Goal: Information Seeking & Learning: Find specific fact

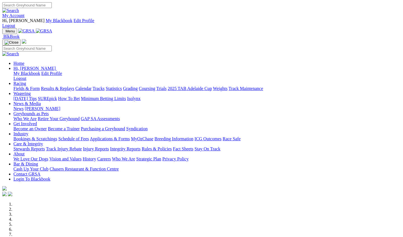
scroll to position [222, 0]
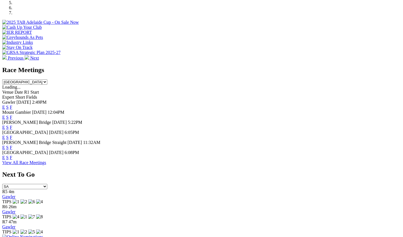
click at [12, 155] on link "F" at bounding box center [11, 157] width 3 height 5
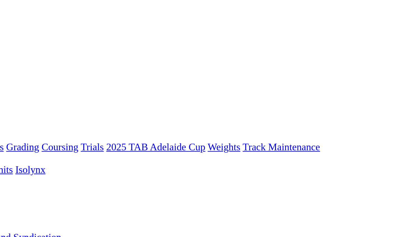
click at [123, 96] on link "Grading" at bounding box center [130, 98] width 15 height 5
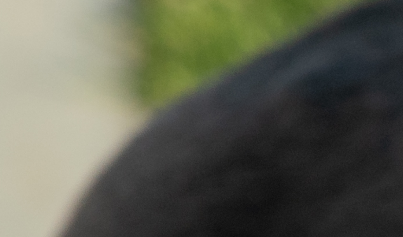
scroll to position [555, 0]
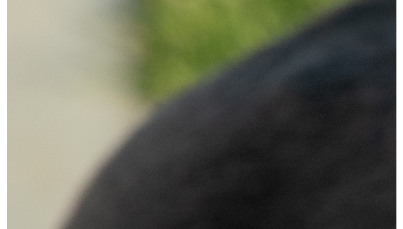
scroll to position [559, 0]
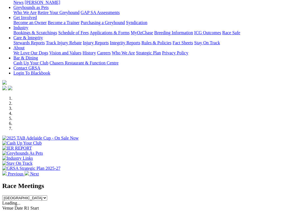
scroll to position [138, 0]
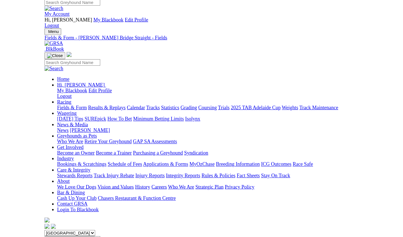
scroll to position [3, 0]
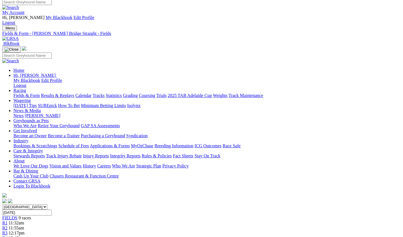
click at [28, 138] on link "Industry" at bounding box center [20, 140] width 15 height 5
click at [57, 143] on link "Bookings & Scratchings" at bounding box center [35, 145] width 44 height 5
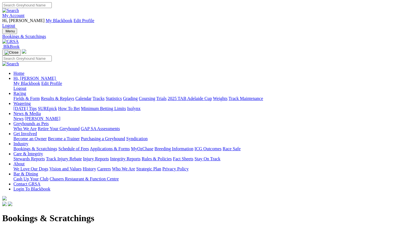
click at [52, 8] on input "Search" at bounding box center [27, 5] width 50 height 6
type input "footrot fan"
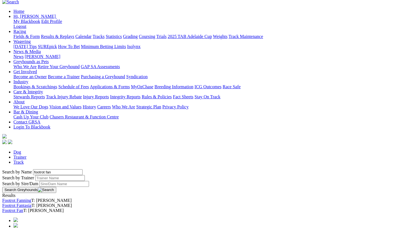
scroll to position [74, 0]
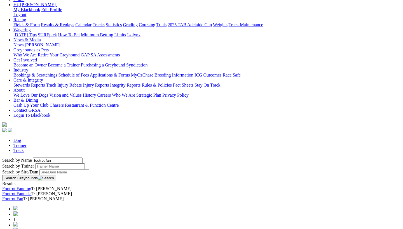
click at [23, 197] on link "Footrot Fan" at bounding box center [12, 199] width 21 height 5
